Goal: Task Accomplishment & Management: Complete application form

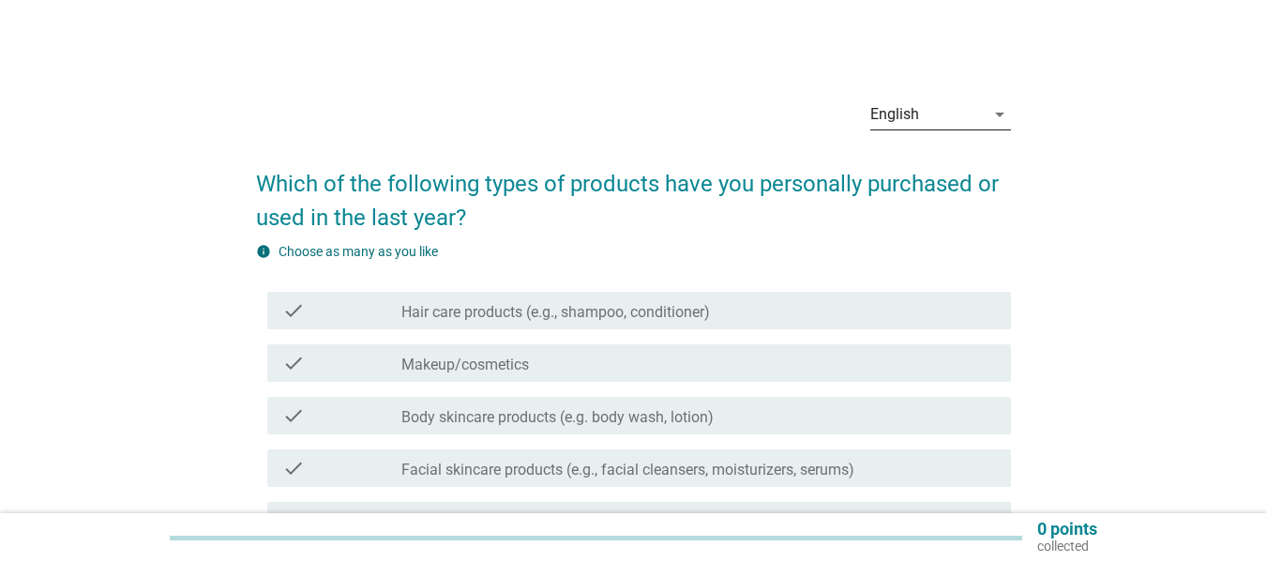
click at [976, 116] on div "English" at bounding box center [927, 114] width 114 height 30
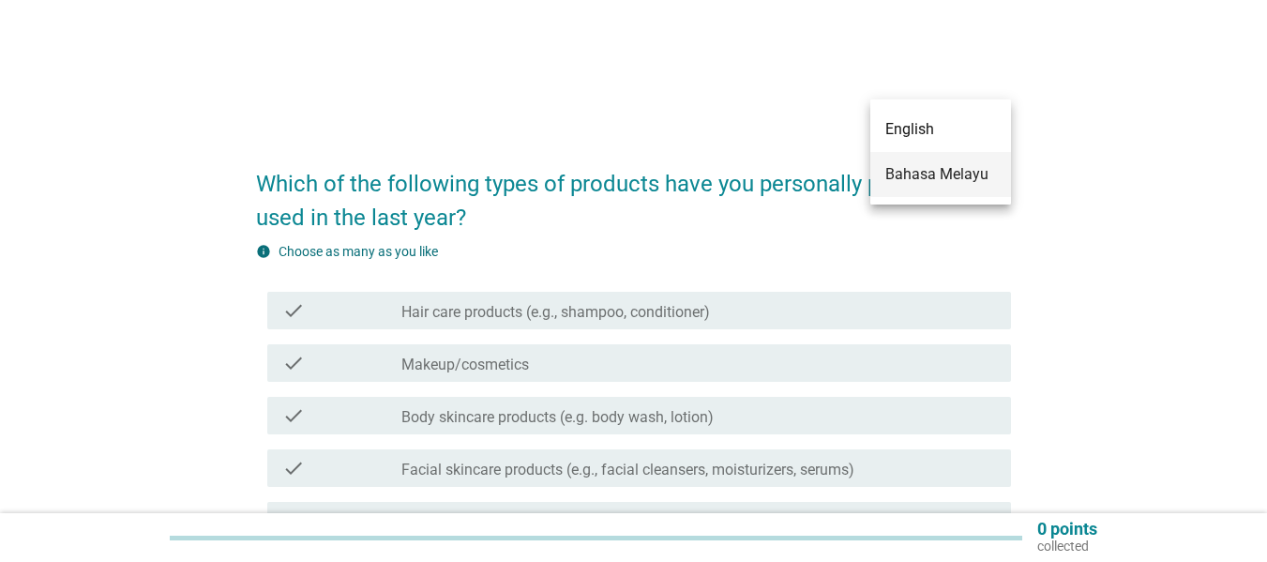
click at [929, 172] on div "Bahasa Melayu" at bounding box center [940, 174] width 111 height 23
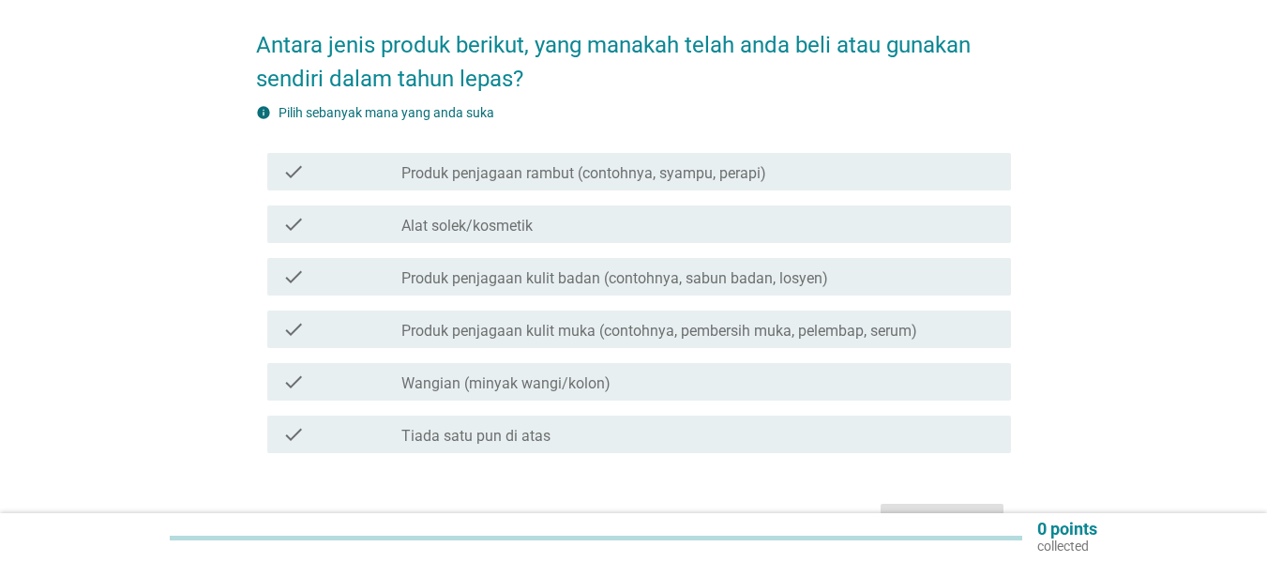
scroll to position [188, 0]
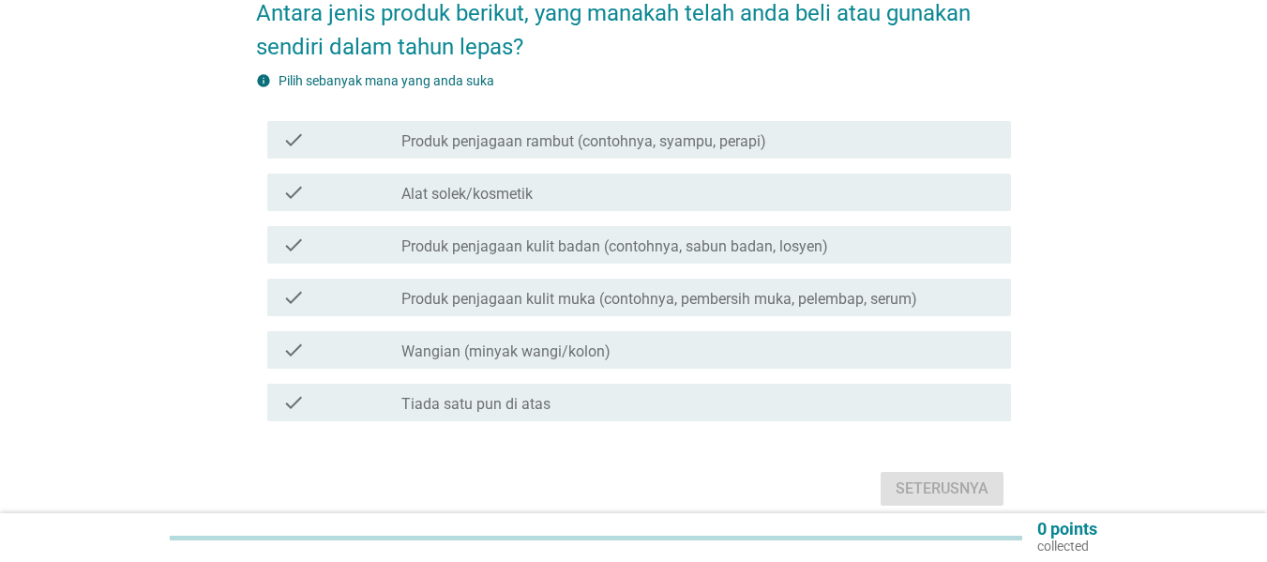
click at [424, 342] on label "Wangian (minyak wangi/kolon)" at bounding box center [505, 351] width 209 height 19
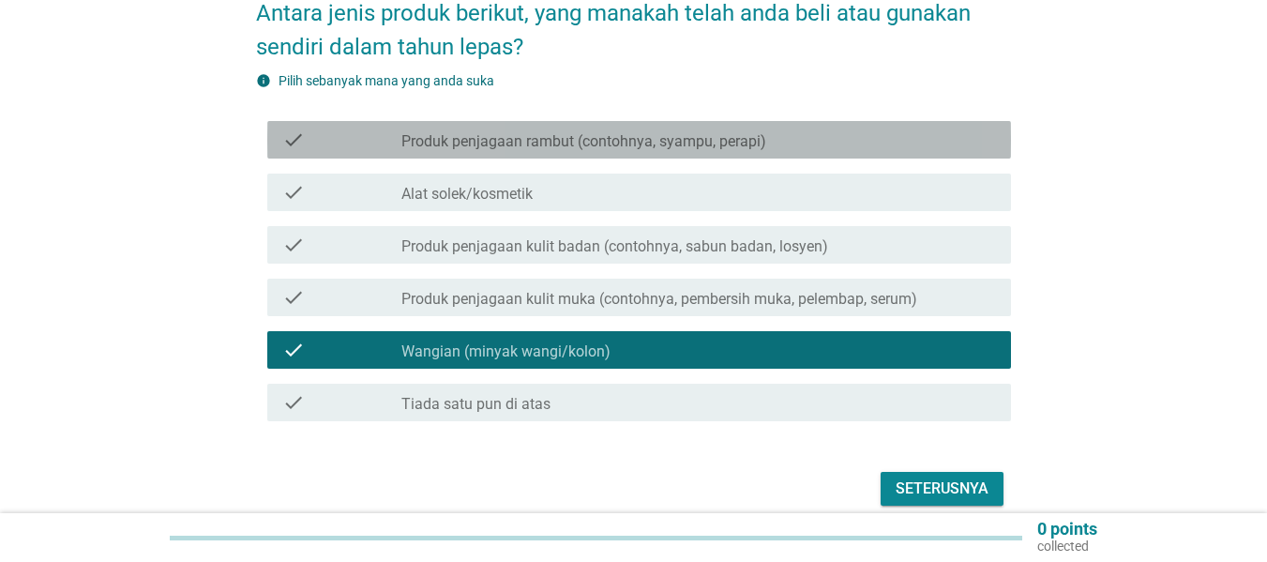
click at [436, 132] on label "Produk penjagaan rambut (contohnya, syampu, perapi)" at bounding box center [583, 141] width 365 height 19
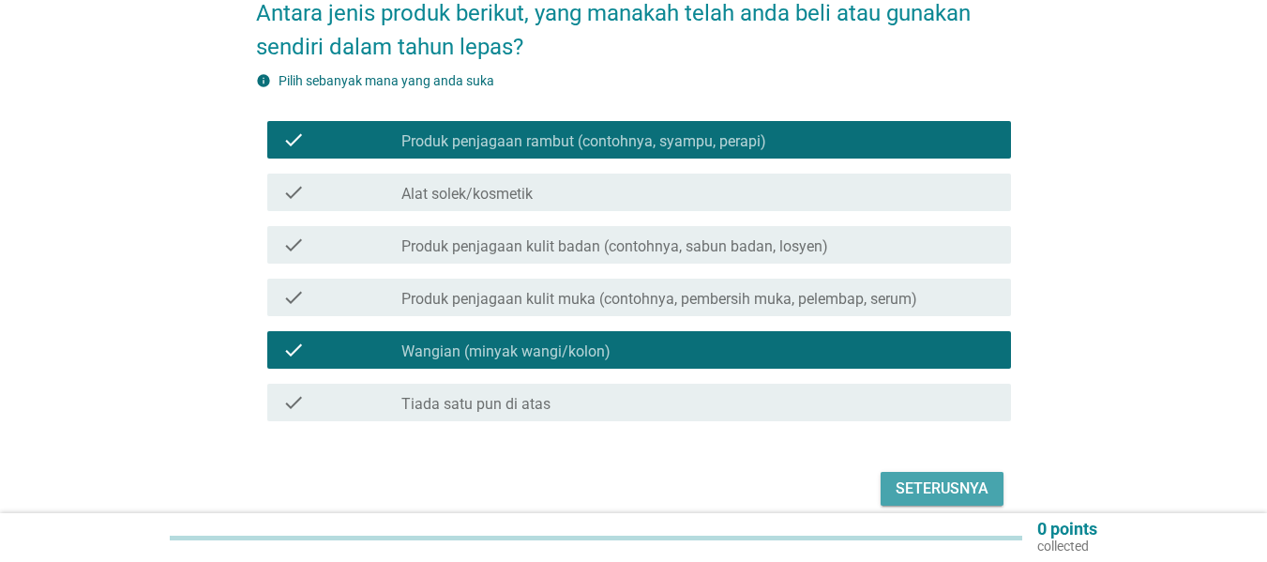
click at [932, 477] on div "Seterusnya" at bounding box center [941, 488] width 93 height 23
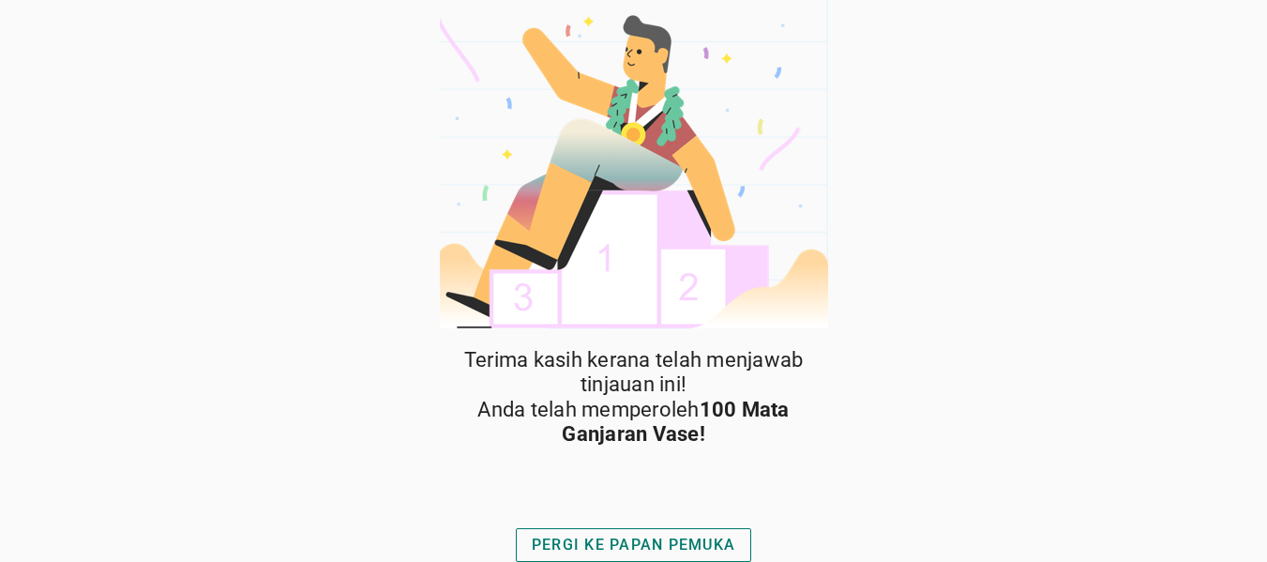
scroll to position [6, 0]
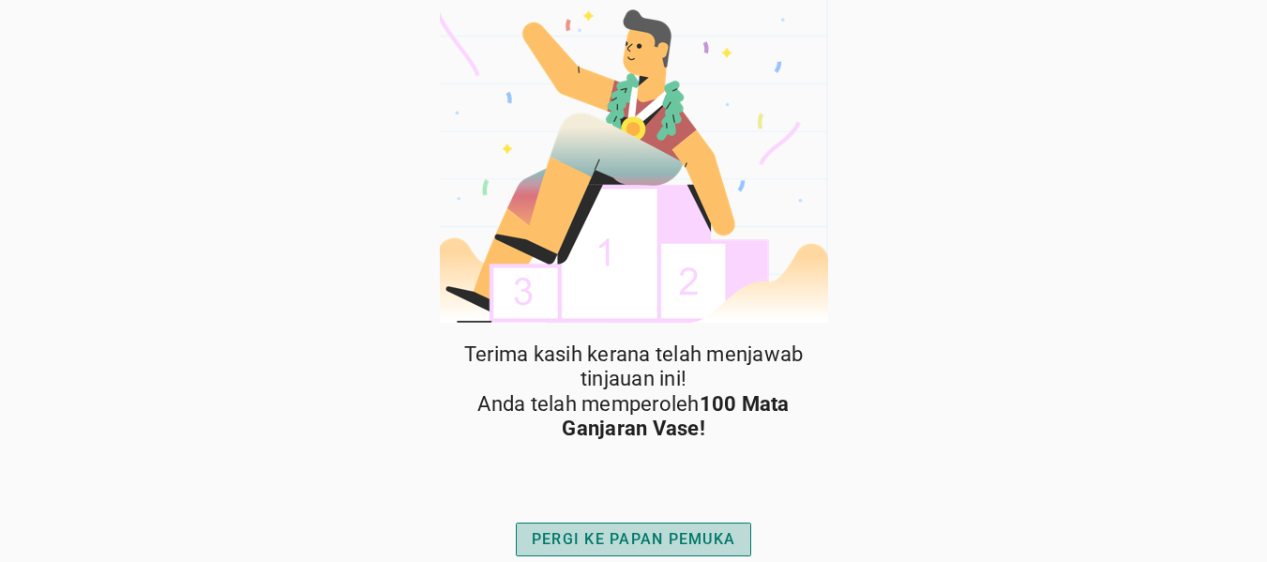
click at [661, 531] on div "PERGI KE PAPAN PEMUKA" at bounding box center [633, 539] width 203 height 23
